Goal: Transaction & Acquisition: Purchase product/service

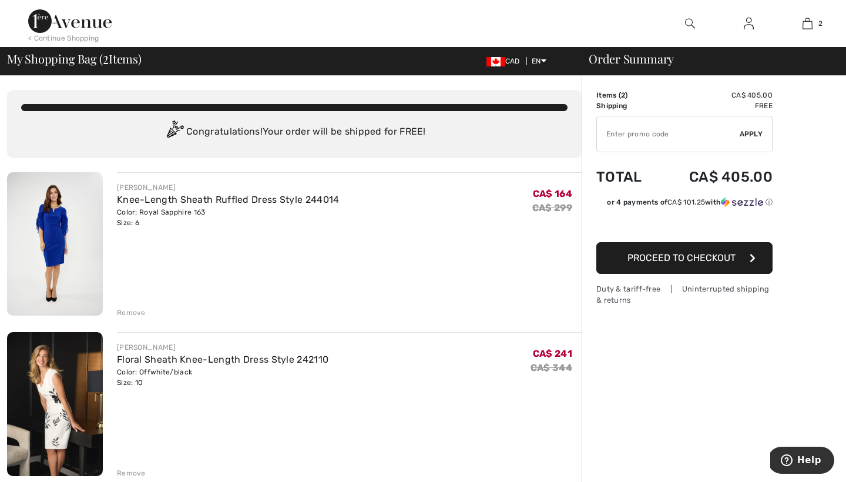
click at [658, 137] on input "TEXT" at bounding box center [668, 133] width 143 height 35
paste input "NEW15"
type input "NEW15"
click at [753, 126] on div "✔ Apply Remove" at bounding box center [684, 134] width 176 height 36
click at [753, 135] on span "Apply" at bounding box center [751, 134] width 23 height 11
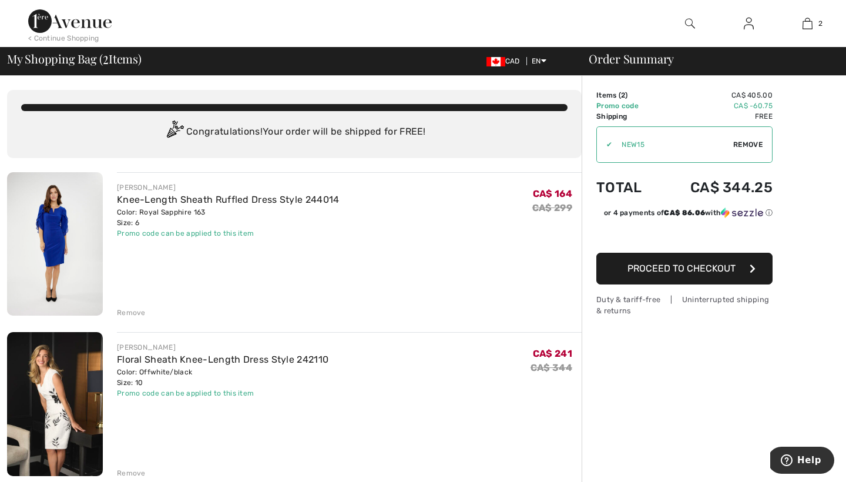
click at [687, 270] on span "Proceed to Checkout" at bounding box center [681, 268] width 108 height 11
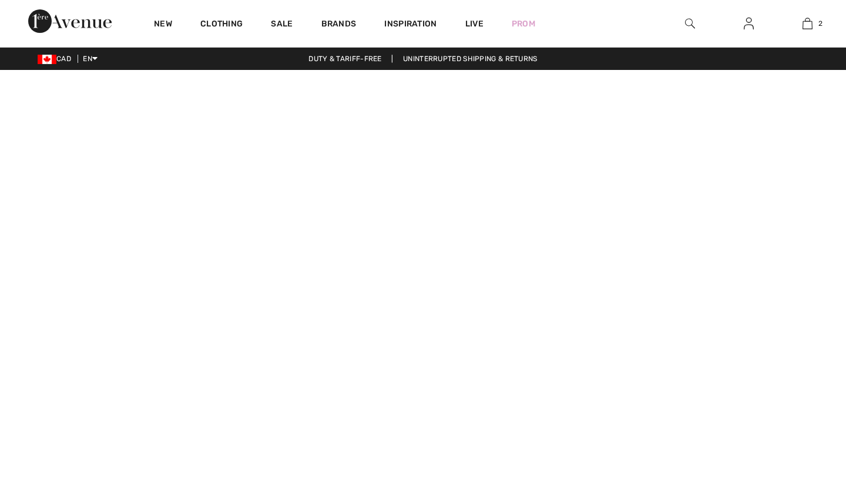
checkbox input "true"
click at [18, 246] on span "Get 15% off" at bounding box center [15, 241] width 14 height 58
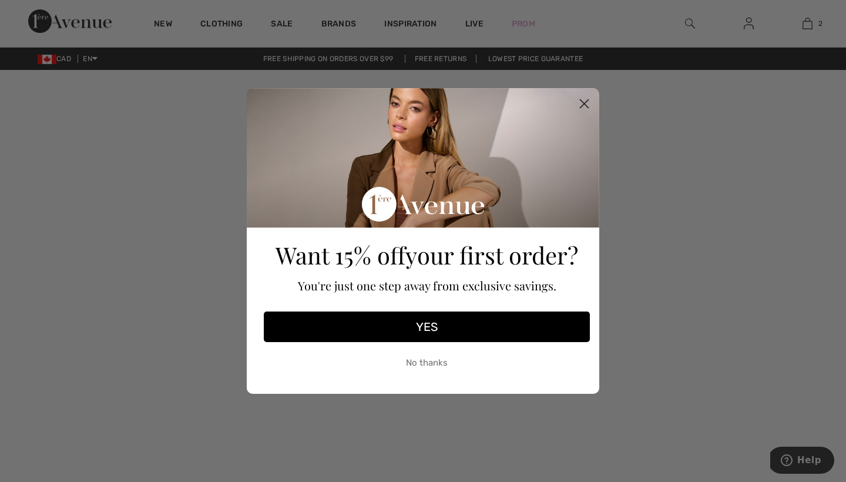
click at [367, 319] on button "YES" at bounding box center [427, 326] width 326 height 31
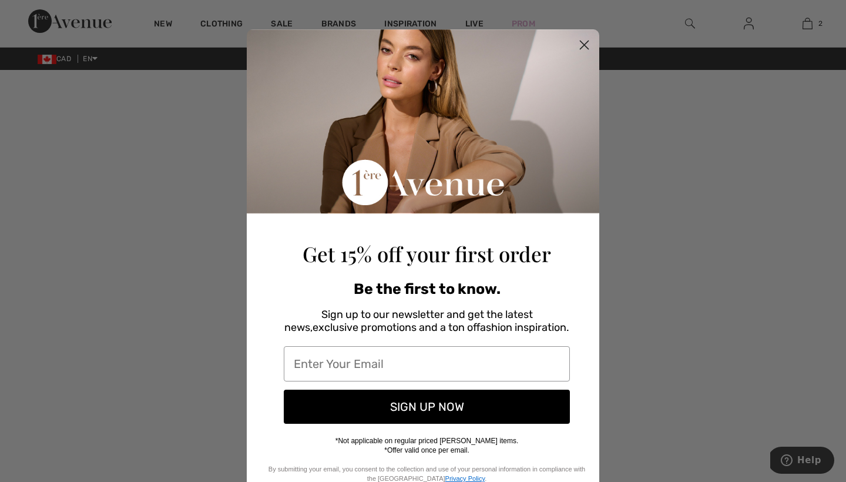
type input "[EMAIL_ADDRESS][PERSON_NAME][DOMAIN_NAME]"
click at [493, 404] on button "SIGN UP NOW" at bounding box center [427, 407] width 286 height 34
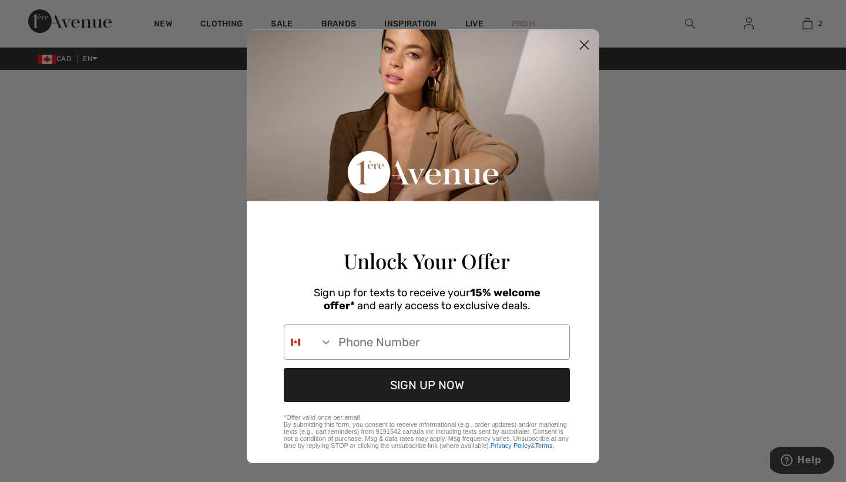
type input "647-824-7333"
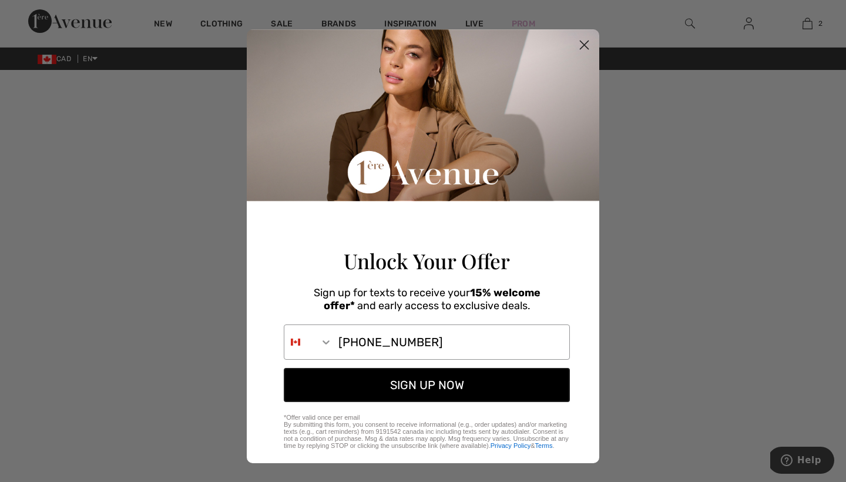
click at [446, 402] on button "SIGN UP NOW" at bounding box center [427, 385] width 286 height 34
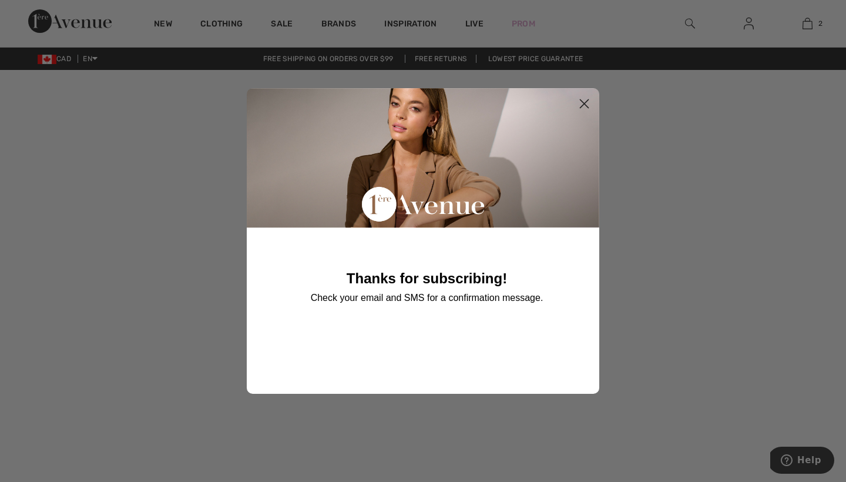
click at [585, 104] on icon "Close dialog" at bounding box center [584, 104] width 8 height 8
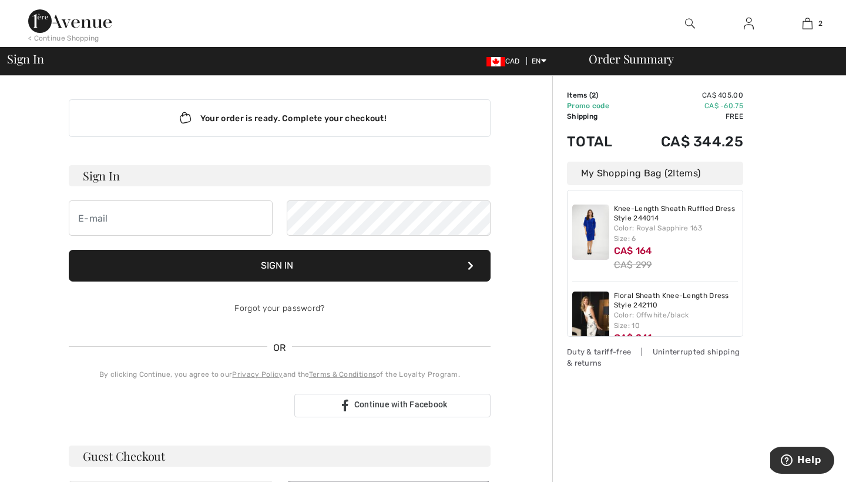
scroll to position [64, 0]
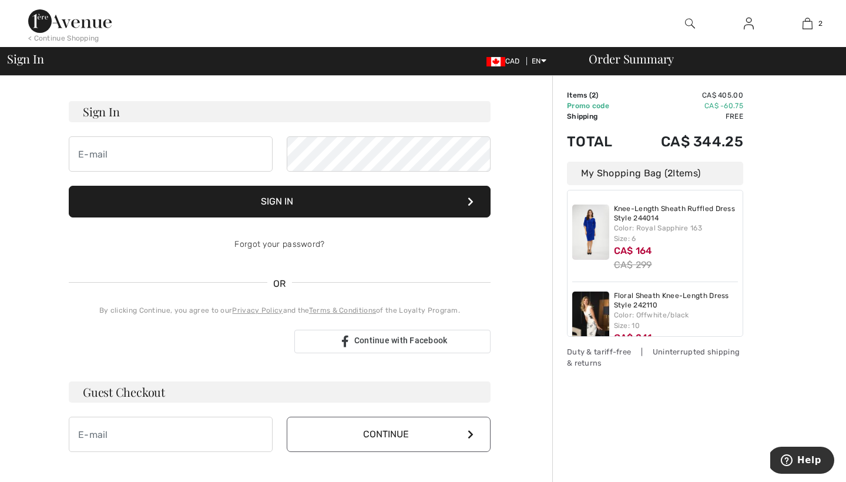
click at [219, 340] on div "Sign in with Google. Opens in new tab" at bounding box center [177, 341] width 216 height 26
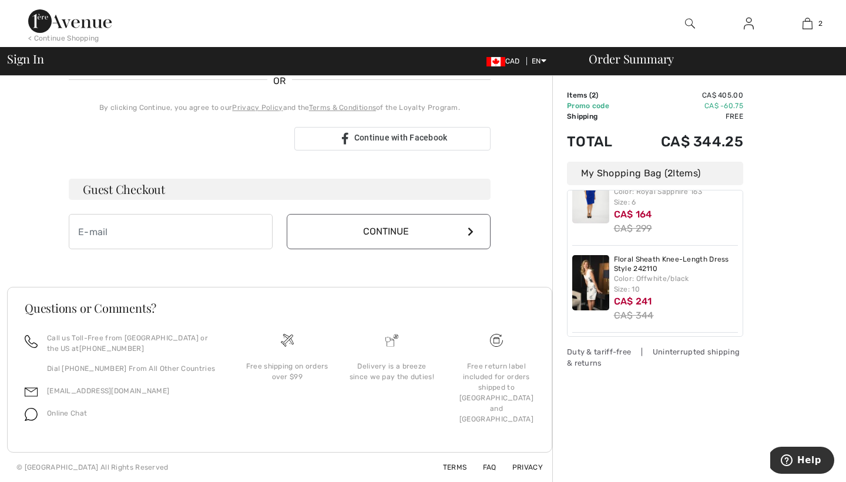
scroll to position [267, 0]
click at [229, 147] on div "Sign in with Google. Opens in new tab" at bounding box center [177, 139] width 216 height 26
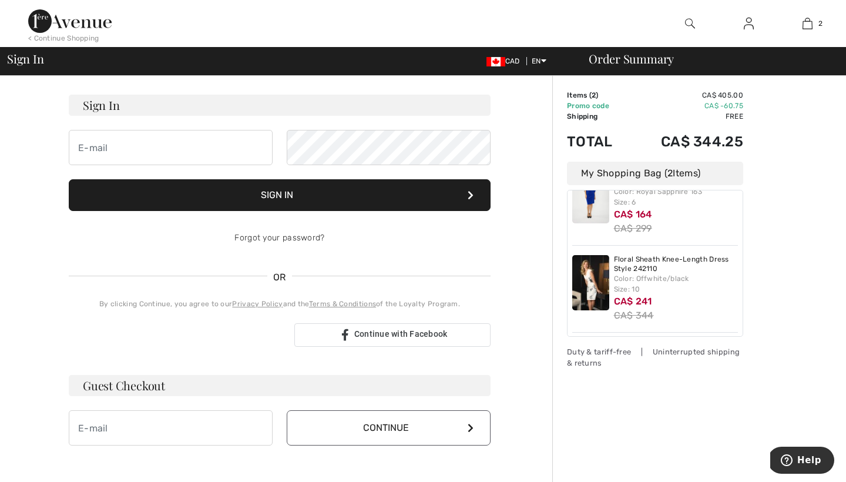
scroll to position [83, 0]
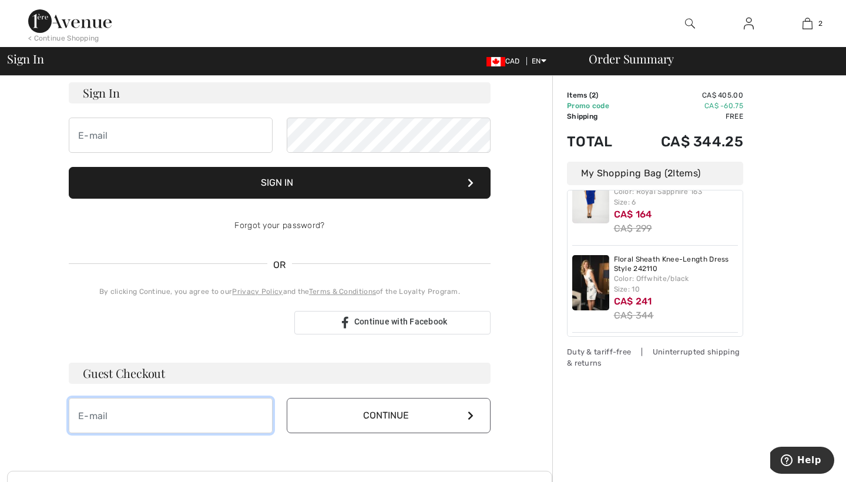
click at [234, 421] on input "email" at bounding box center [171, 415] width 204 height 35
type input "[EMAIL_ADDRESS][PERSON_NAME][DOMAIN_NAME]"
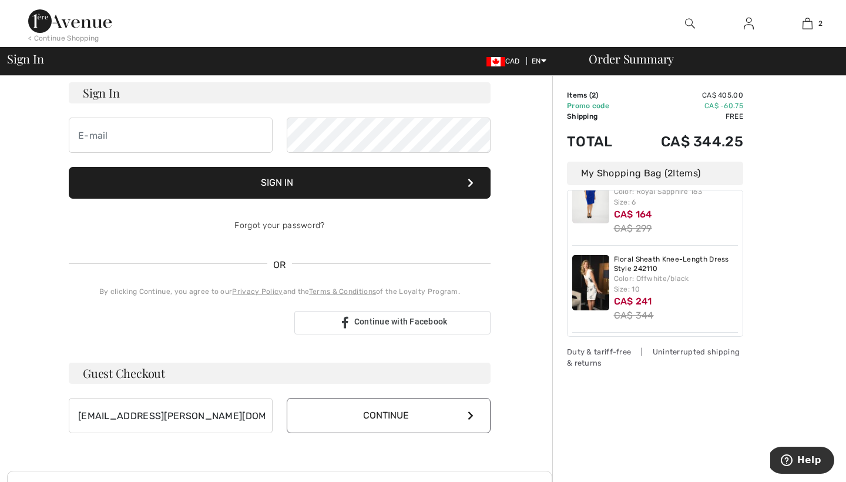
click at [319, 419] on button "Continue" at bounding box center [389, 415] width 204 height 35
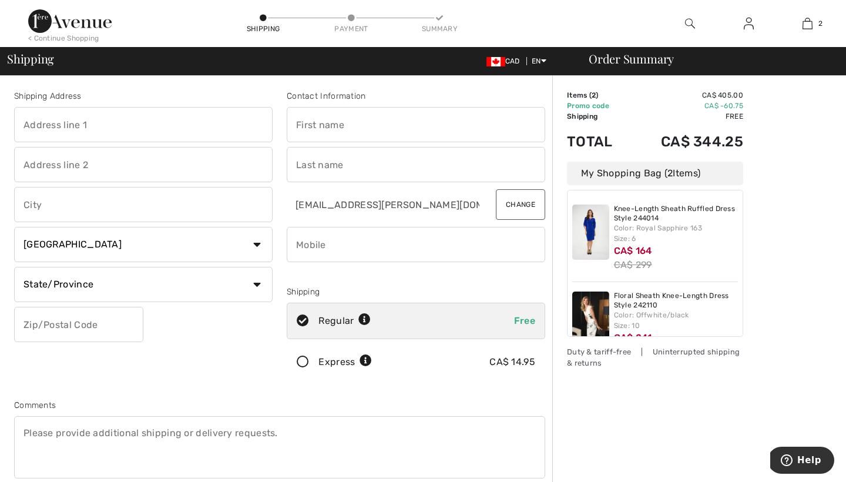
type input "[STREET_ADDRESS]"
type input "[GEOGRAPHIC_DATA]"
select select "ON"
type input "L5M5W3"
type input "Mary"
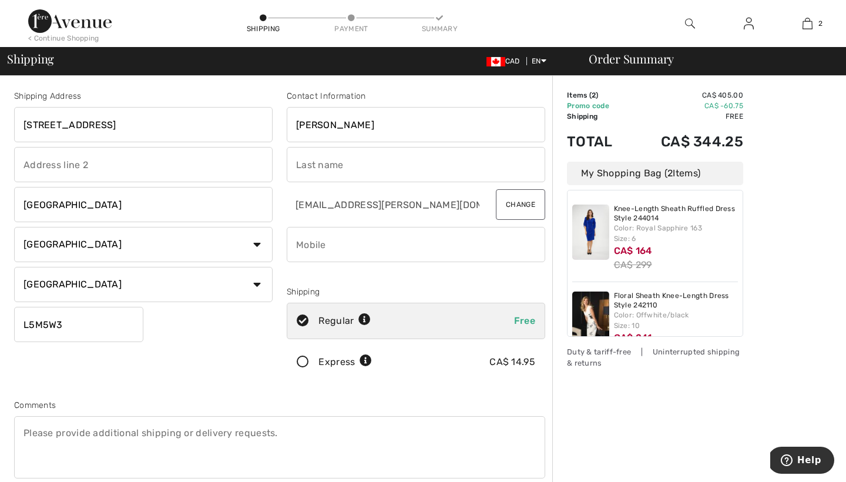
type input "Sedarous"
type input "6478247333"
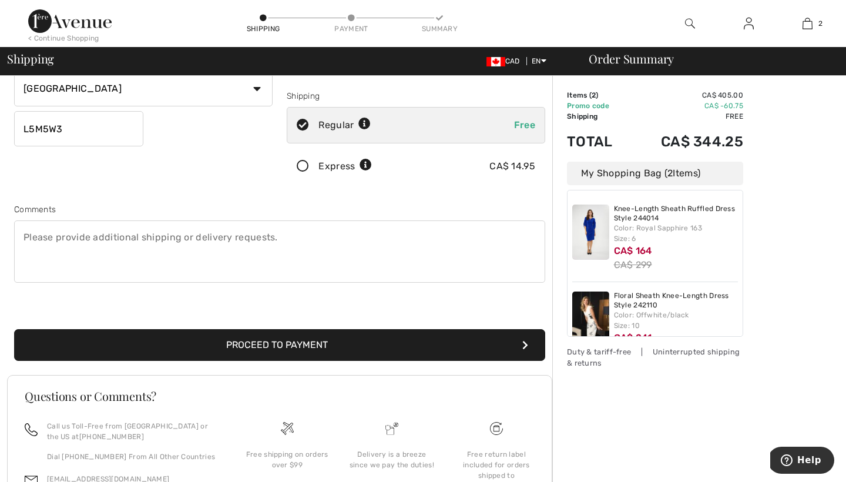
scroll to position [206, 0]
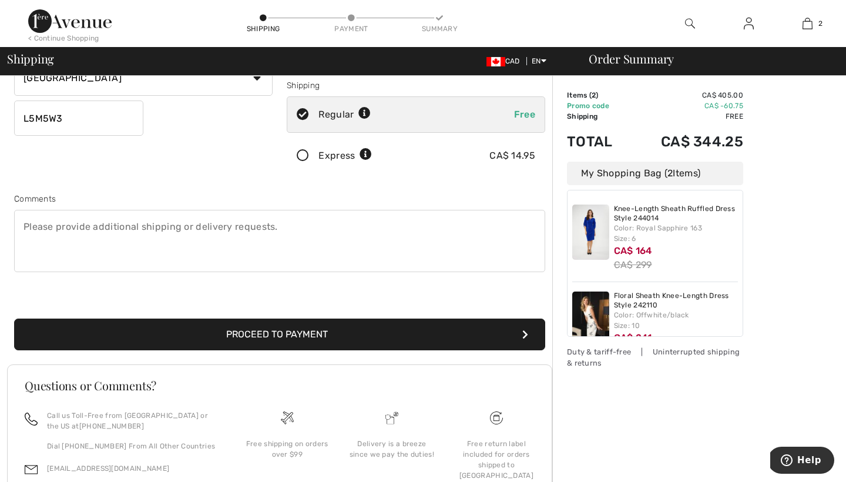
click at [364, 333] on button "Proceed to Payment" at bounding box center [279, 334] width 531 height 32
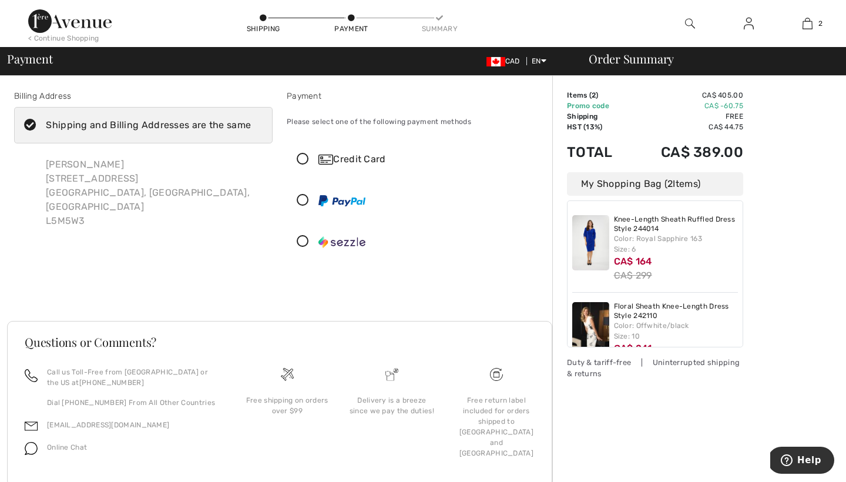
click at [350, 164] on div "Credit Card" at bounding box center [427, 159] width 219 height 14
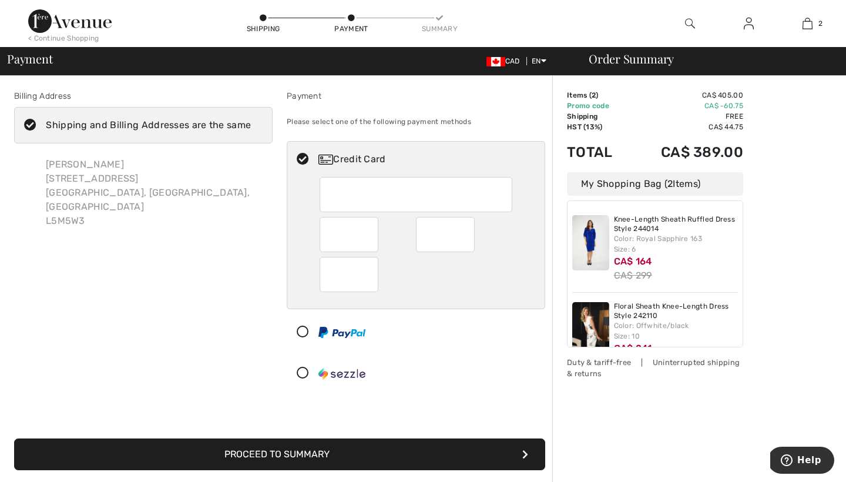
click at [157, 458] on button "Proceed to Summary" at bounding box center [279, 454] width 531 height 32
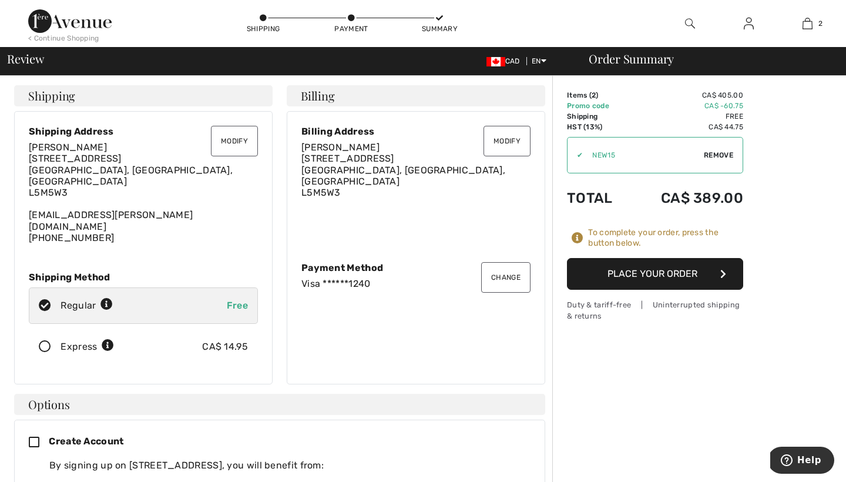
click at [640, 275] on button "Place Your Order" at bounding box center [655, 274] width 176 height 32
